Goal: Contribute content: Contribute content

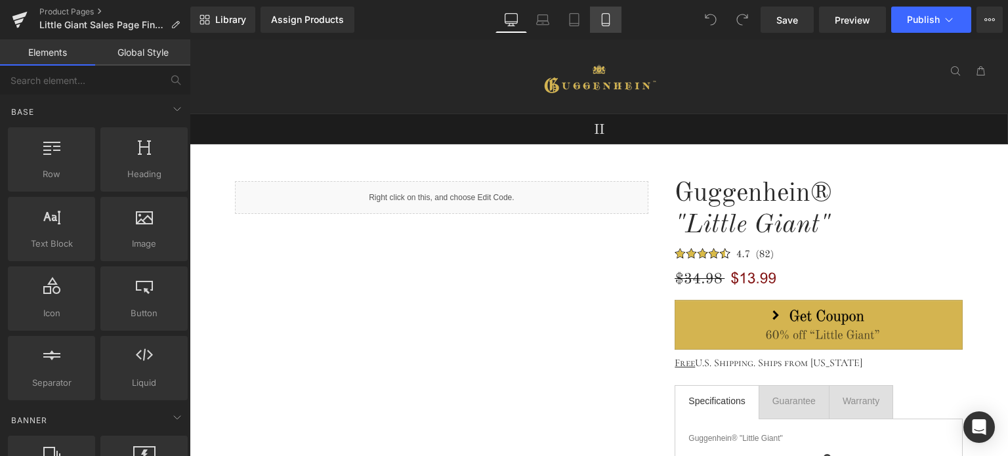
click at [604, 20] on icon at bounding box center [605, 19] width 13 height 13
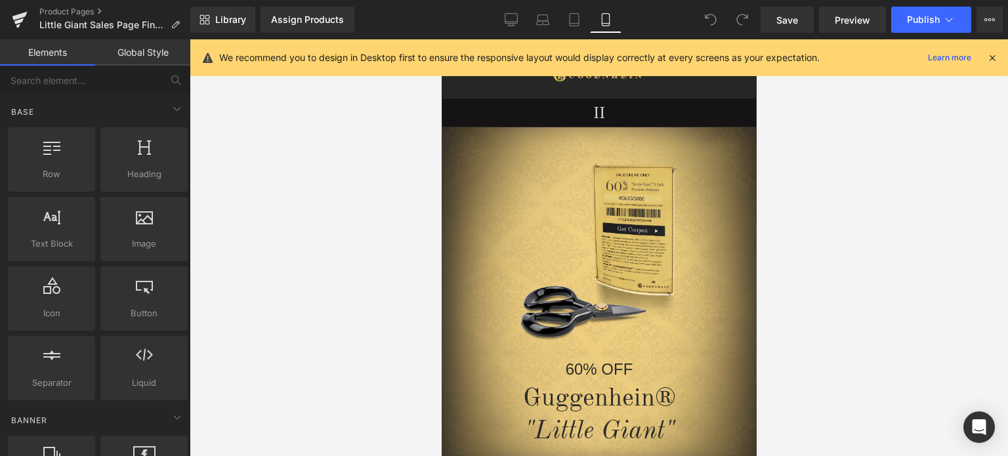
click at [994, 57] on icon at bounding box center [992, 58] width 12 height 12
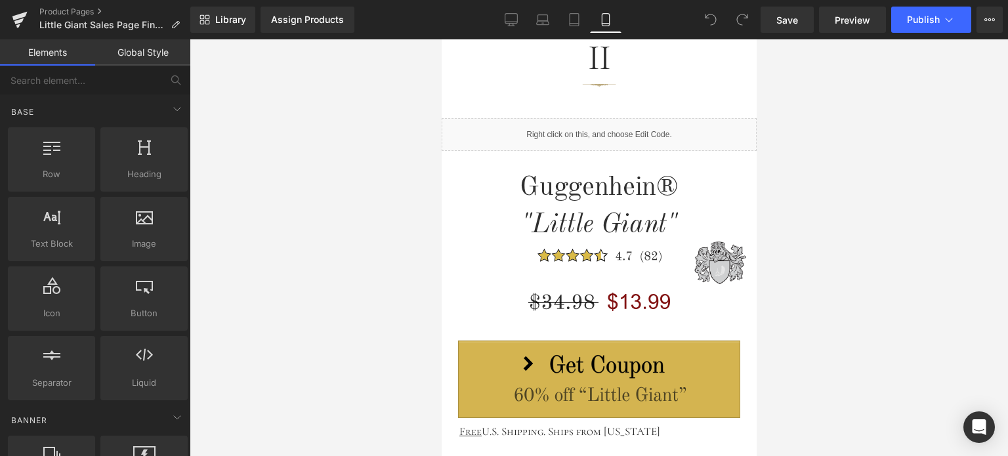
scroll to position [525, 0]
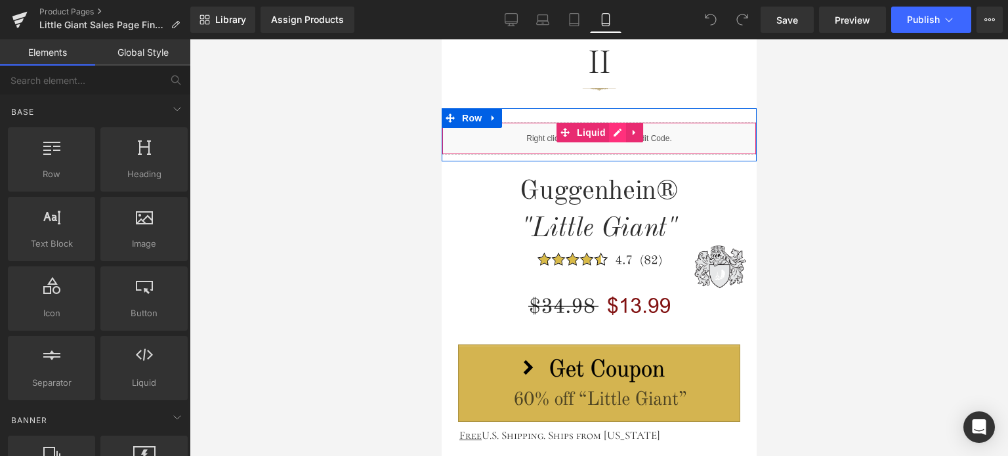
click at [610, 131] on div "Liquid" at bounding box center [598, 138] width 315 height 33
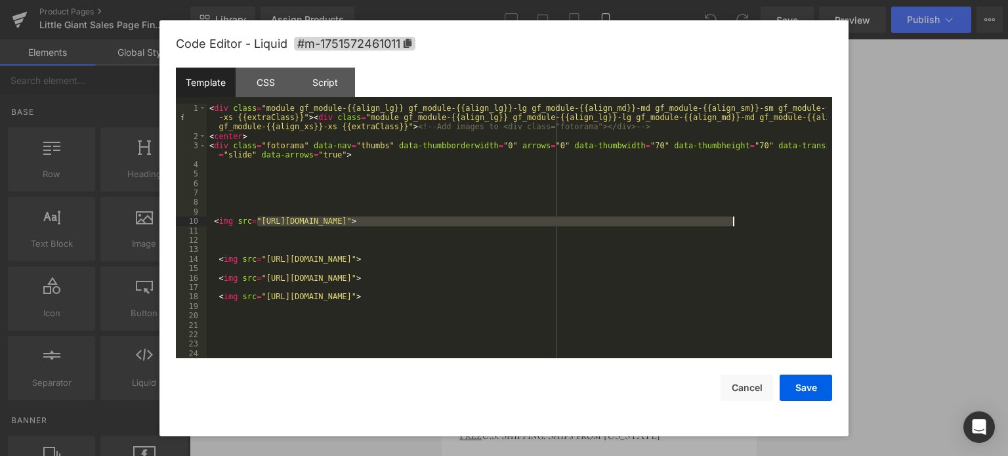
drag, startPoint x: 258, startPoint y: 220, endPoint x: 732, endPoint y: 224, distance: 474.5
click at [732, 224] on div "< div class = "module gf_module-{{align_lg}} gf_module-{{align_lg}}-lg gf_modul…" at bounding box center [517, 250] width 620 height 293
click at [745, 396] on button "Cancel" at bounding box center [747, 388] width 52 height 26
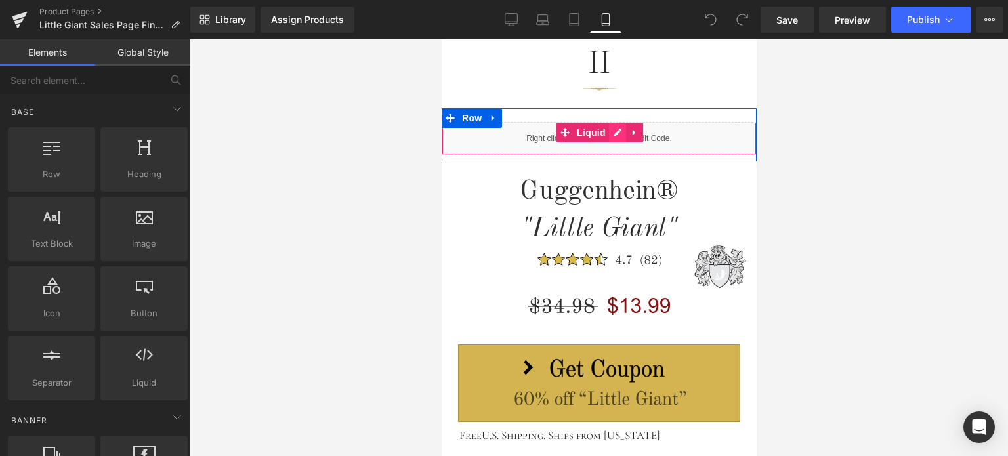
click at [614, 136] on div "Liquid" at bounding box center [598, 138] width 315 height 33
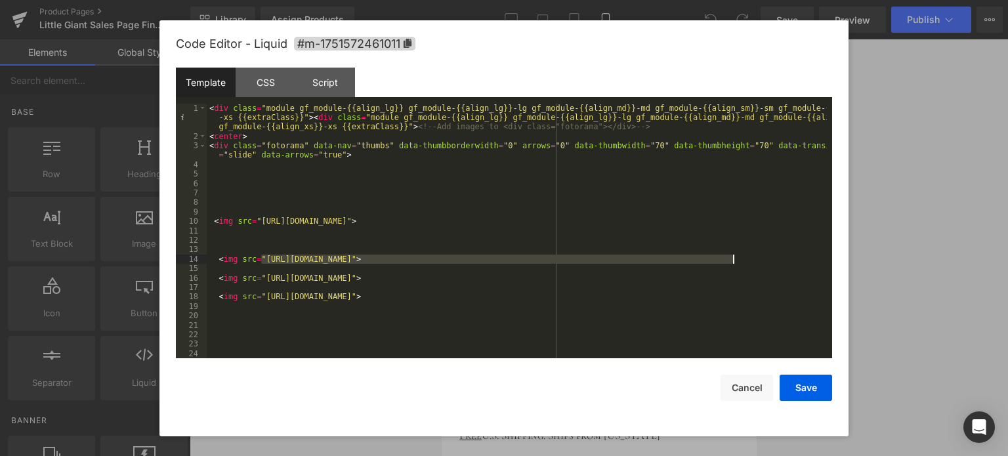
drag, startPoint x: 262, startPoint y: 261, endPoint x: 735, endPoint y: 261, distance: 472.5
click at [735, 261] on div "< div class = "module gf_module-{{align_lg}} gf_module-{{align_lg}}-lg gf_modul…" at bounding box center [517, 250] width 620 height 293
drag, startPoint x: 738, startPoint y: 259, endPoint x: 263, endPoint y: 261, distance: 474.4
click at [263, 261] on div "< div class = "module gf_module-{{align_lg}} gf_module-{{align_lg}}-lg gf_modul…" at bounding box center [517, 250] width 620 height 293
click at [805, 392] on button "Save" at bounding box center [806, 388] width 52 height 26
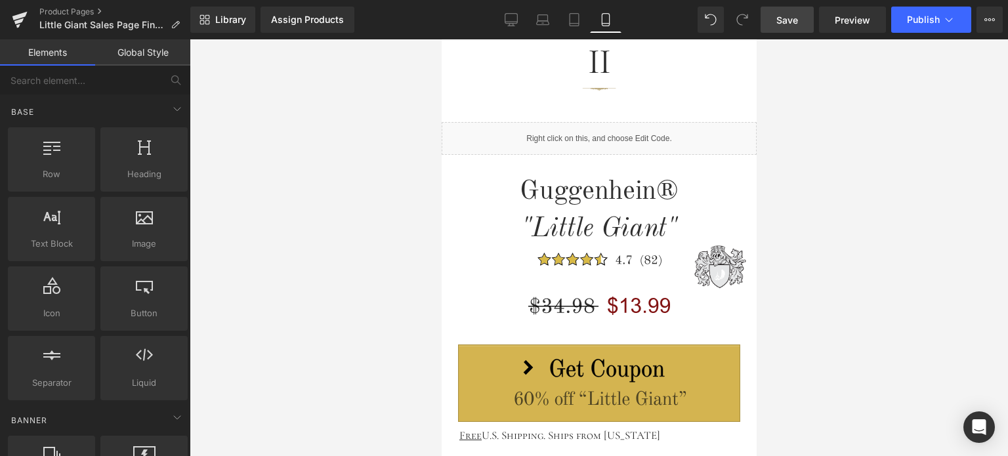
click at [787, 13] on span "Save" at bounding box center [787, 20] width 22 height 14
click at [851, 19] on span "Preview" at bounding box center [852, 20] width 35 height 14
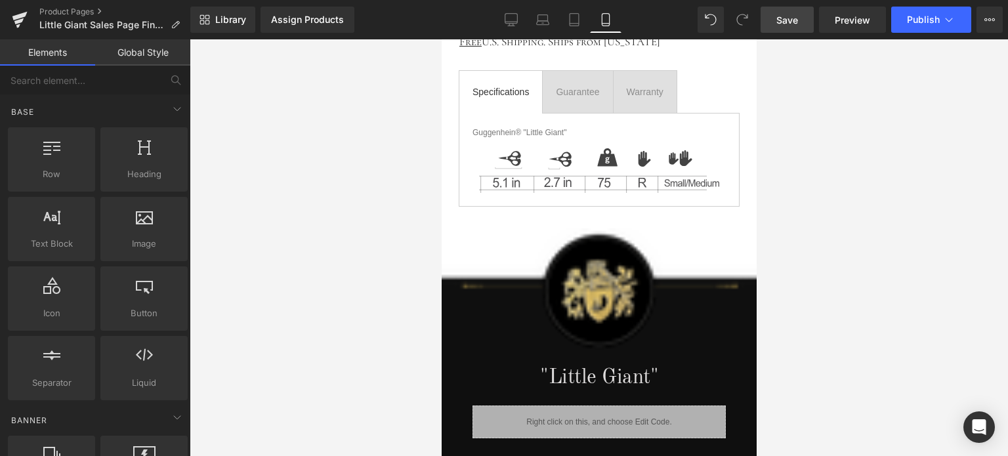
scroll to position [1247, 0]
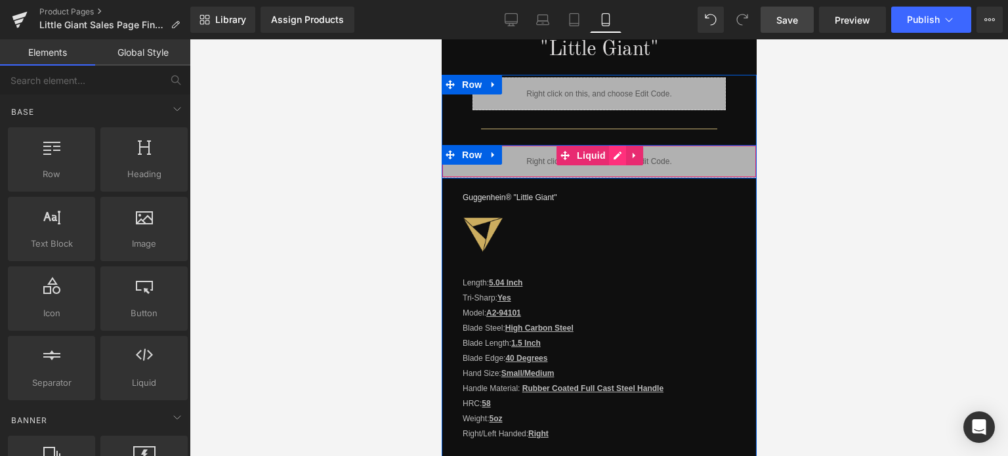
click at [608, 145] on div "Liquid" at bounding box center [598, 161] width 315 height 33
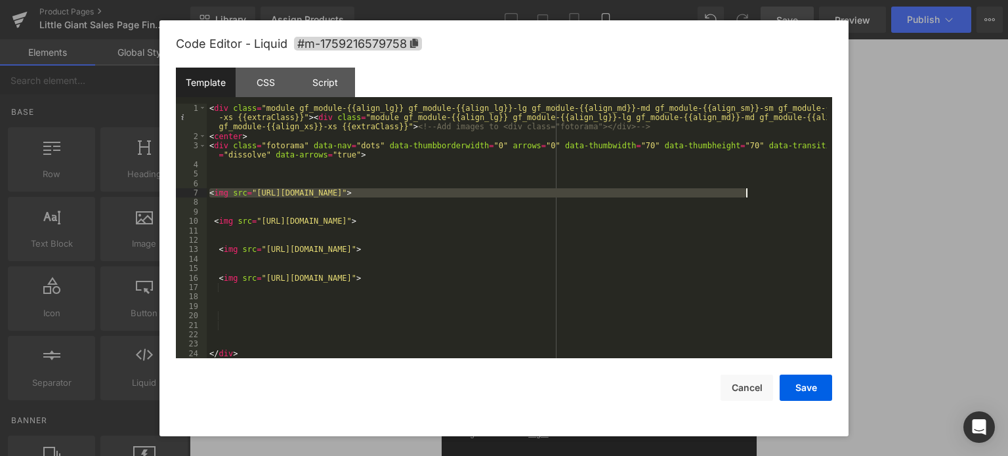
drag, startPoint x: 209, startPoint y: 193, endPoint x: 770, endPoint y: 194, distance: 561.7
click at [770, 194] on div "< div class = "module gf_module-{{align_lg}} gf_module-{{align_lg}}-lg gf_modul…" at bounding box center [517, 250] width 620 height 293
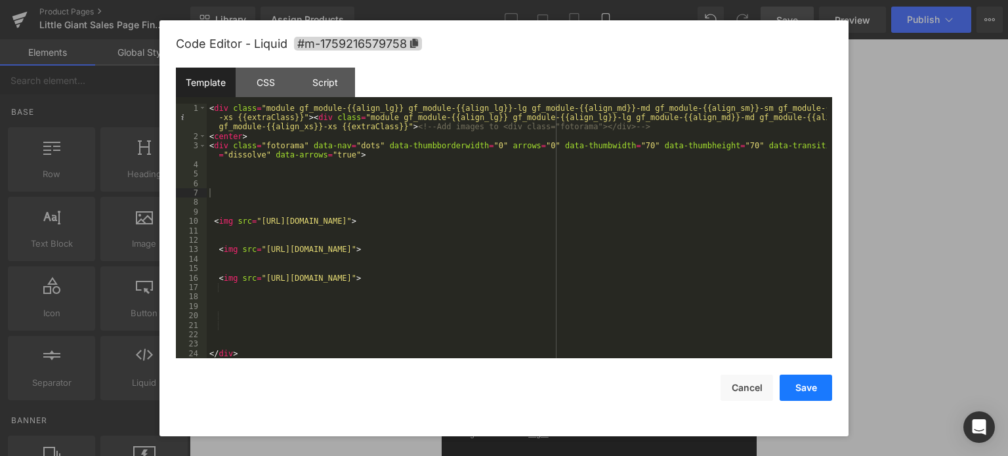
click at [806, 387] on button "Save" at bounding box center [806, 388] width 52 height 26
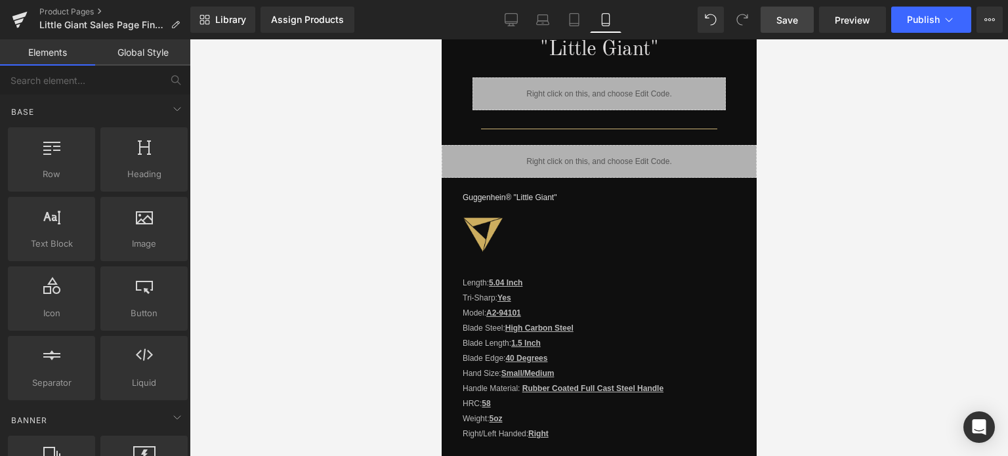
click at [789, 17] on span "Save" at bounding box center [787, 20] width 22 height 14
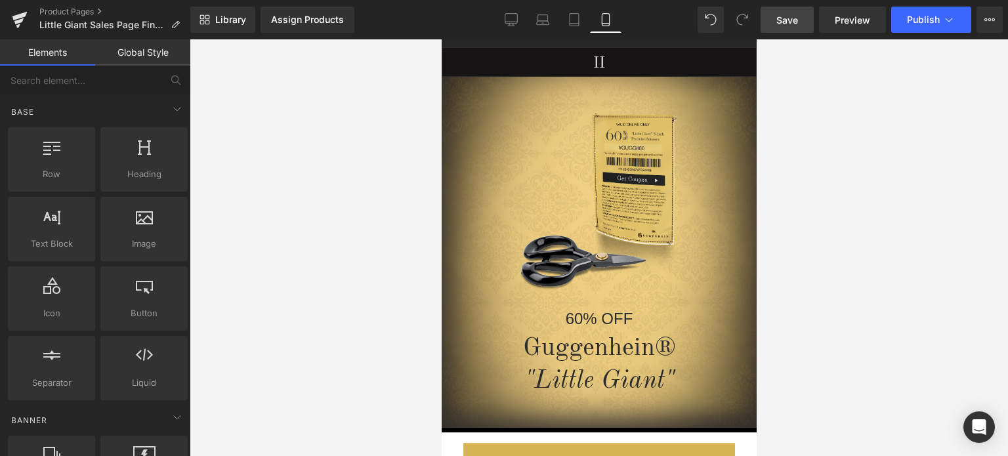
scroll to position [0, 0]
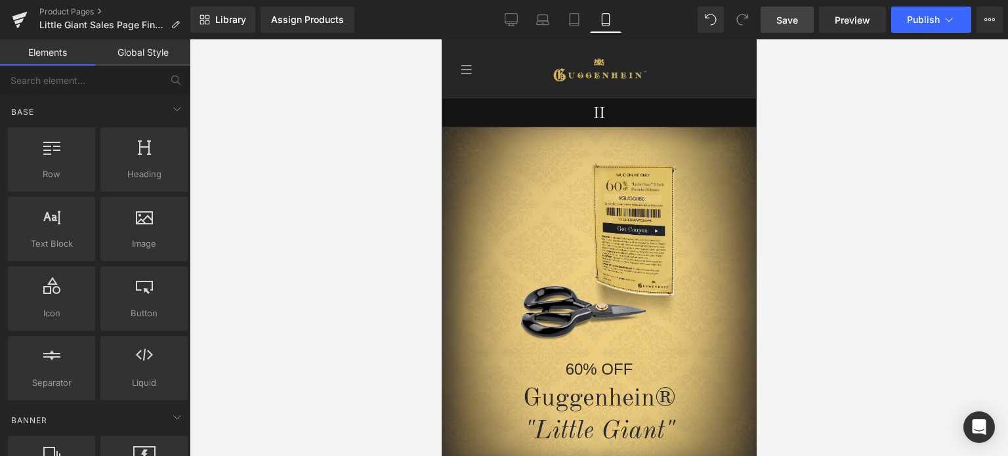
click at [790, 22] on span "Save" at bounding box center [787, 20] width 22 height 14
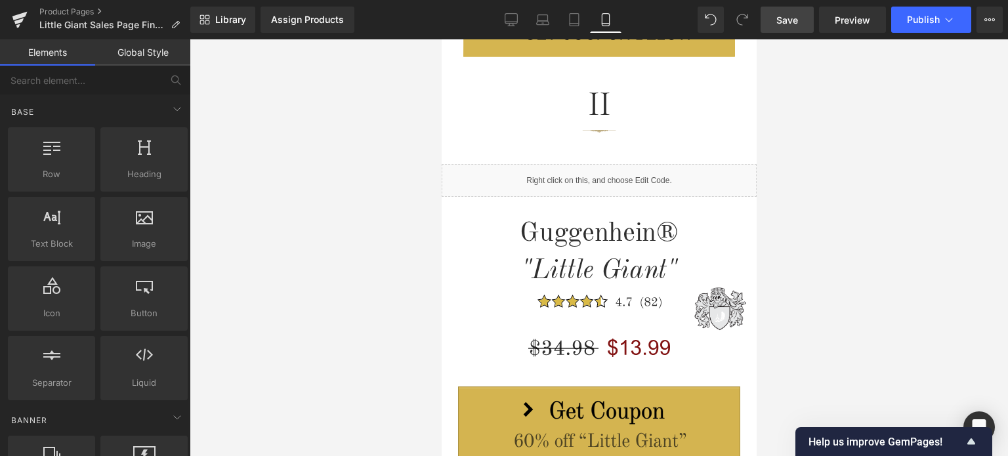
scroll to position [459, 0]
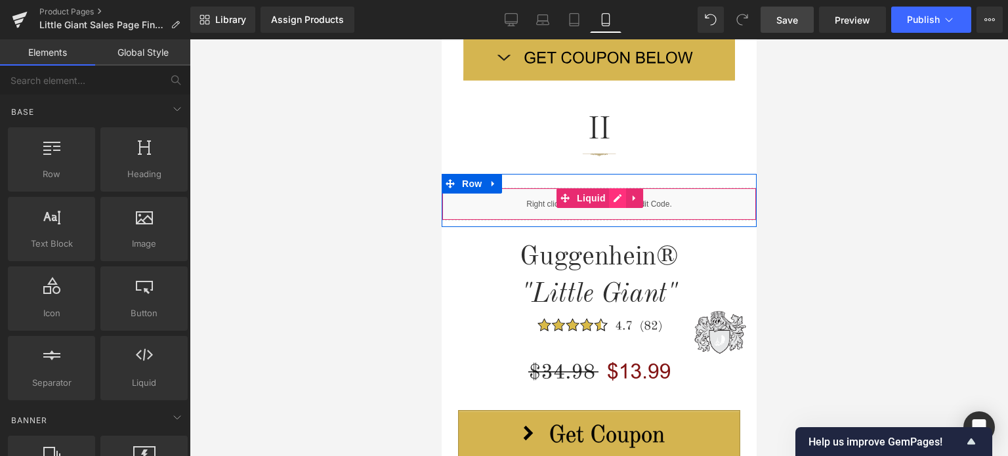
click at [611, 197] on div "Liquid" at bounding box center [598, 204] width 315 height 33
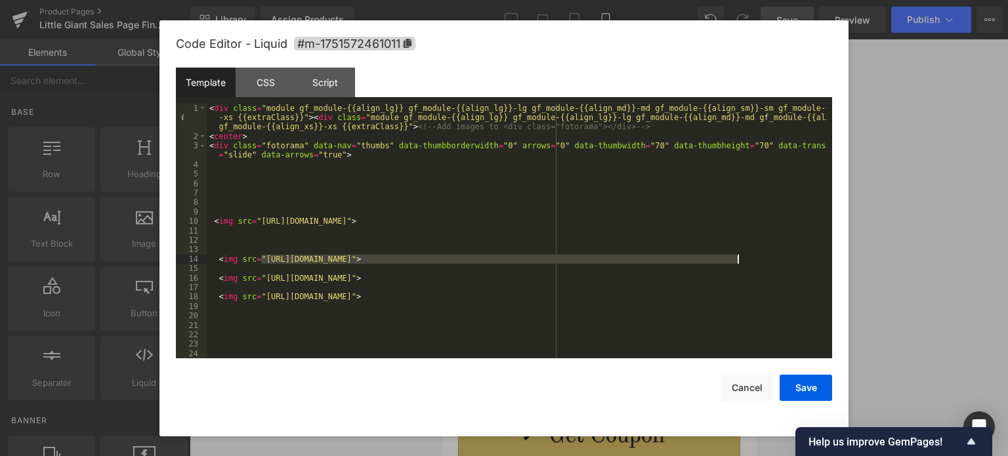
drag, startPoint x: 261, startPoint y: 259, endPoint x: 736, endPoint y: 263, distance: 474.5
click at [736, 263] on div "< div class = "module gf_module-{{align_lg}} gf_module-{{align_lg}}-lg gf_modul…" at bounding box center [517, 250] width 620 height 293
click at [808, 387] on button "Save" at bounding box center [806, 388] width 52 height 26
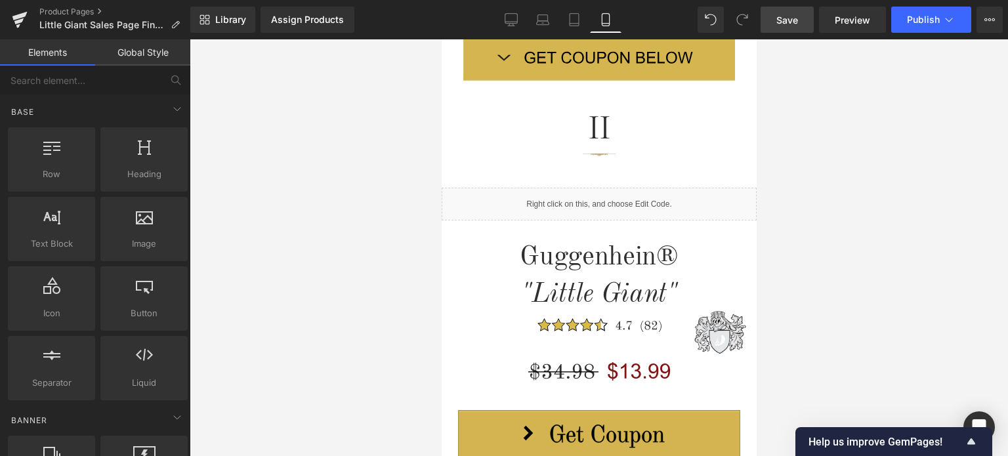
click at [795, 18] on span "Save" at bounding box center [787, 20] width 22 height 14
click at [797, 16] on span "Save" at bounding box center [787, 20] width 22 height 14
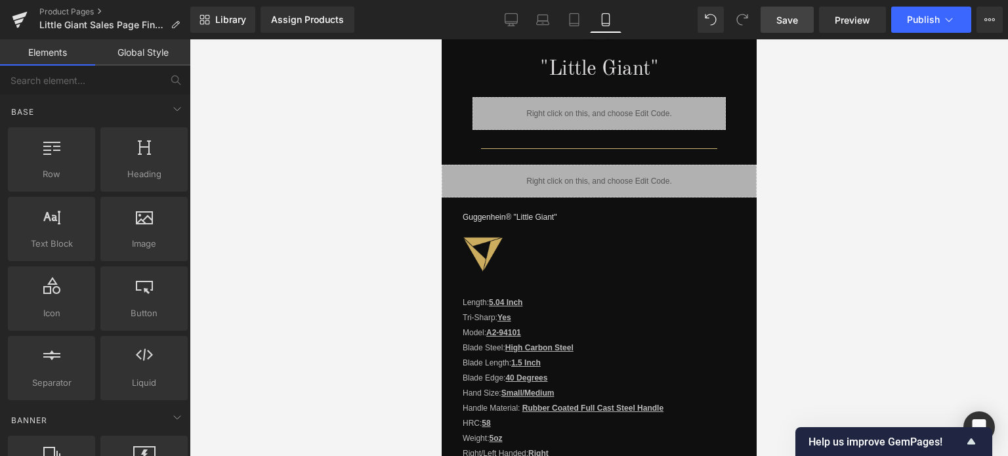
scroll to position [1224, 0]
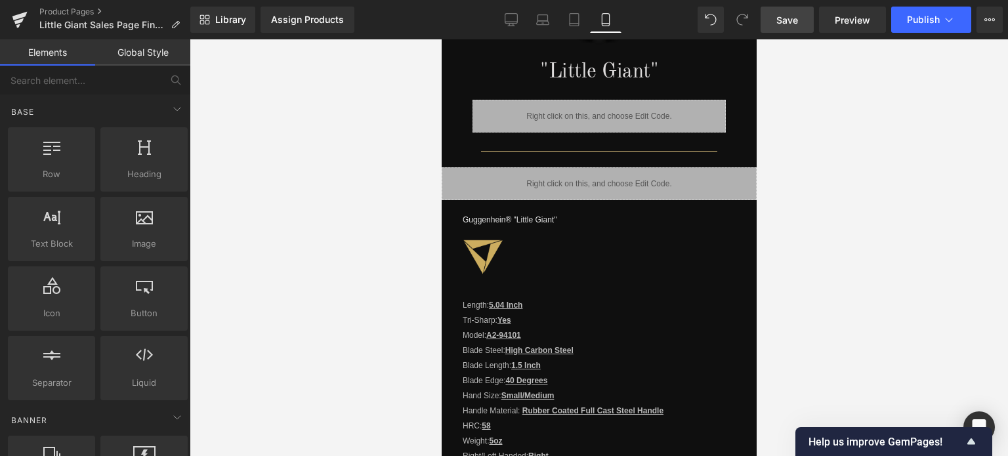
click at [796, 19] on span "Save" at bounding box center [787, 20] width 22 height 14
click at [790, 16] on span "Save" at bounding box center [787, 20] width 22 height 14
click at [789, 19] on span "Save" at bounding box center [787, 20] width 22 height 14
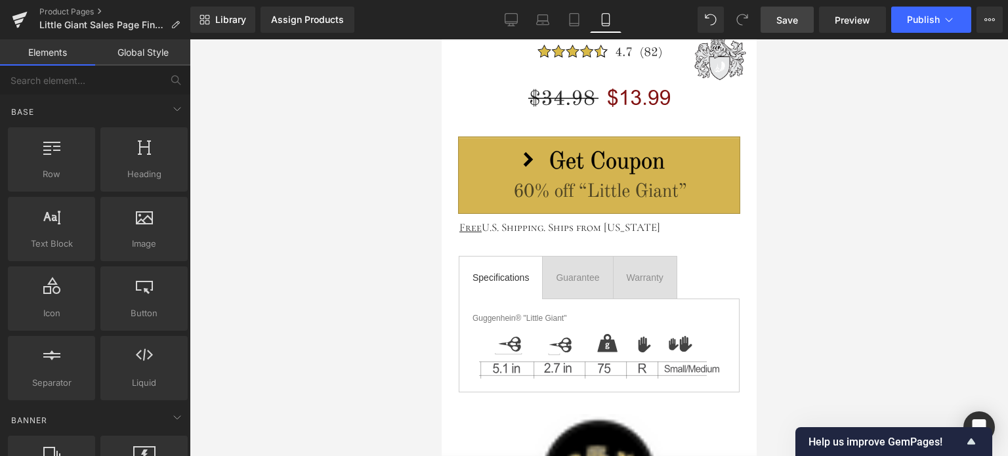
scroll to position [0, 0]
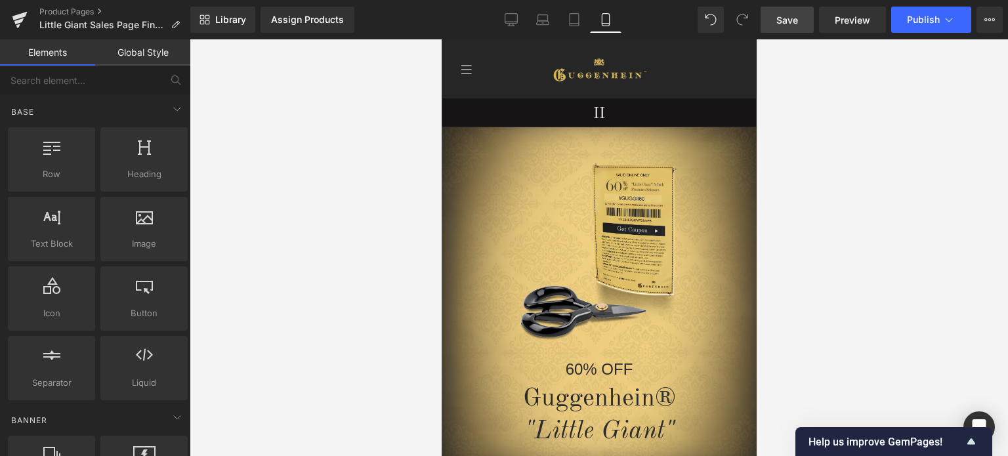
drag, startPoint x: 752, startPoint y: 220, endPoint x: 1232, endPoint y: 73, distance: 502.3
click at [794, 15] on span "Save" at bounding box center [787, 20] width 22 height 14
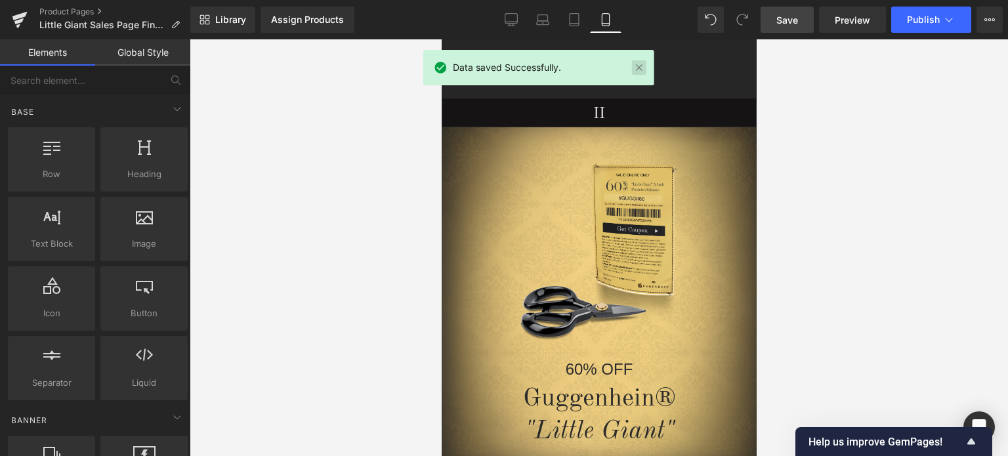
click at [640, 71] on link at bounding box center [639, 67] width 14 height 14
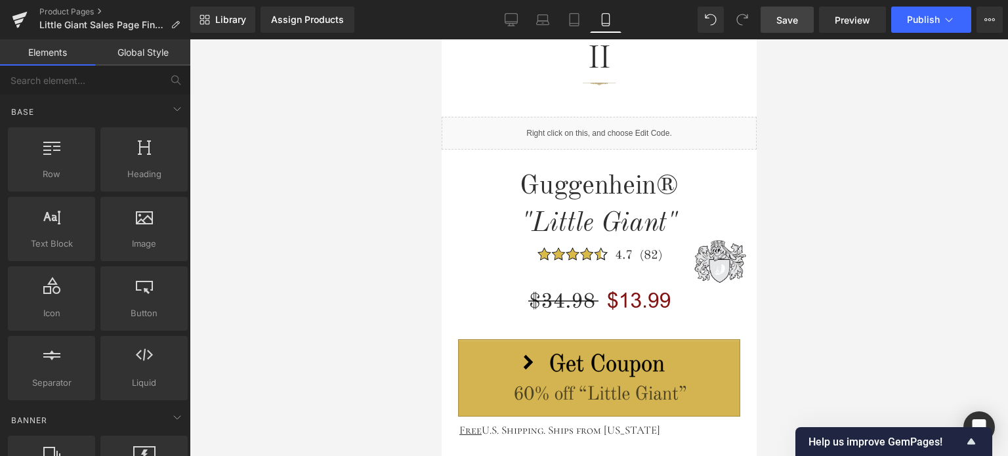
scroll to position [422, 0]
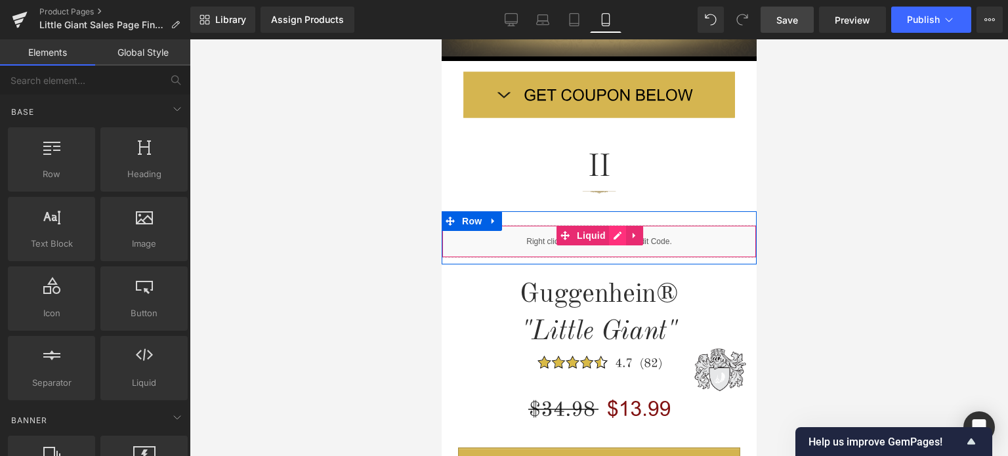
click at [610, 237] on div "Liquid" at bounding box center [598, 241] width 315 height 33
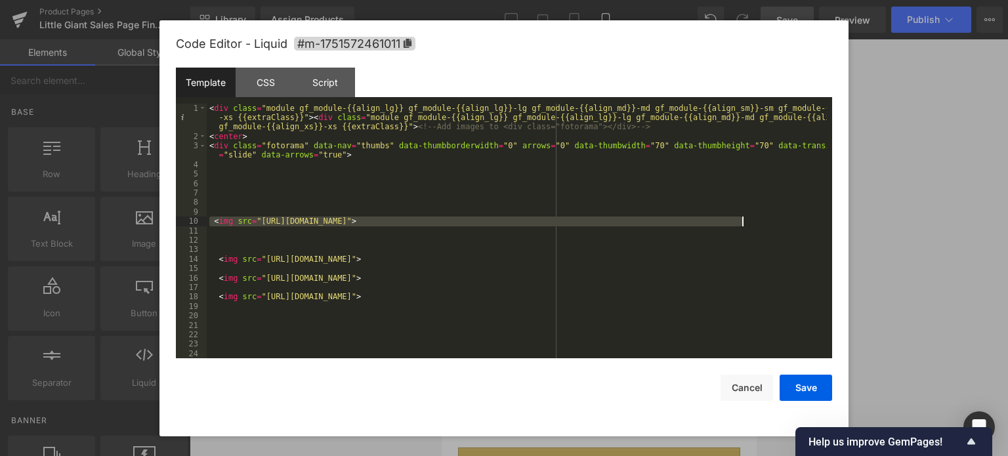
drag, startPoint x: 211, startPoint y: 220, endPoint x: 772, endPoint y: 223, distance: 560.4
click at [772, 223] on div "< div class = "module gf_module-{{align_lg}} gf_module-{{align_lg}}-lg gf_modul…" at bounding box center [517, 250] width 620 height 293
click at [220, 241] on div "< div class = "module gf_module-{{align_lg}} gf_module-{{align_lg}}-lg gf_modul…" at bounding box center [517, 250] width 620 height 293
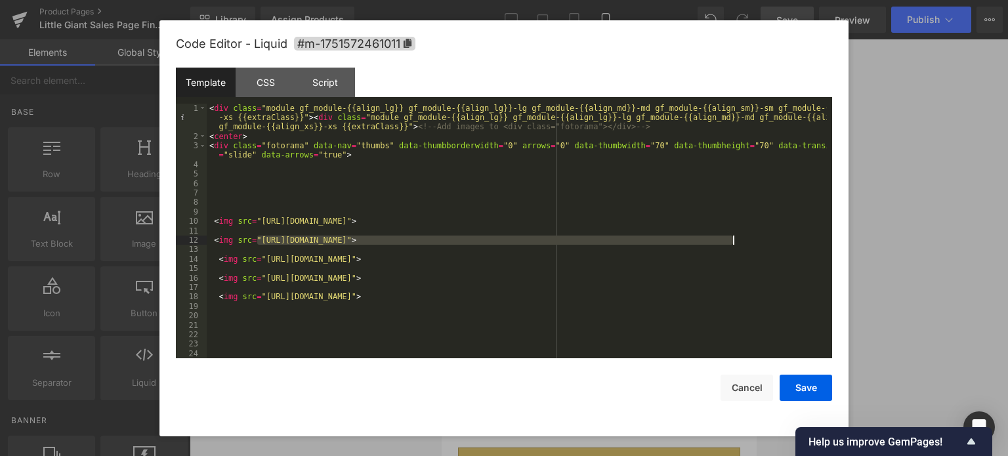
drag, startPoint x: 257, startPoint y: 240, endPoint x: 732, endPoint y: 245, distance: 475.1
click at [732, 245] on div "< div class = "module gf_module-{{align_lg}} gf_module-{{align_lg}}-lg gf_modul…" at bounding box center [517, 250] width 620 height 293
click at [803, 385] on button "Save" at bounding box center [806, 388] width 52 height 26
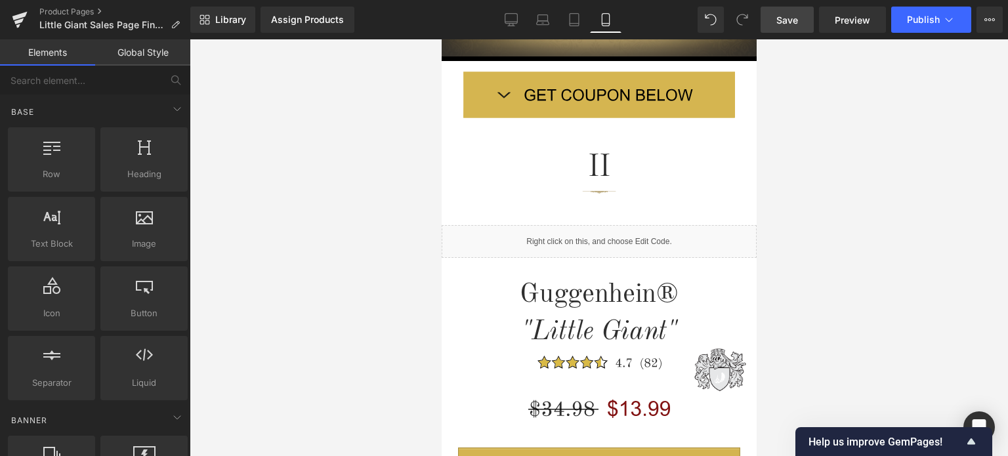
click at [795, 20] on span "Save" at bounding box center [787, 20] width 22 height 14
click at [794, 22] on span "Save" at bounding box center [787, 20] width 22 height 14
click at [803, 23] on link "Save" at bounding box center [787, 20] width 53 height 26
